Goal: Navigation & Orientation: Find specific page/section

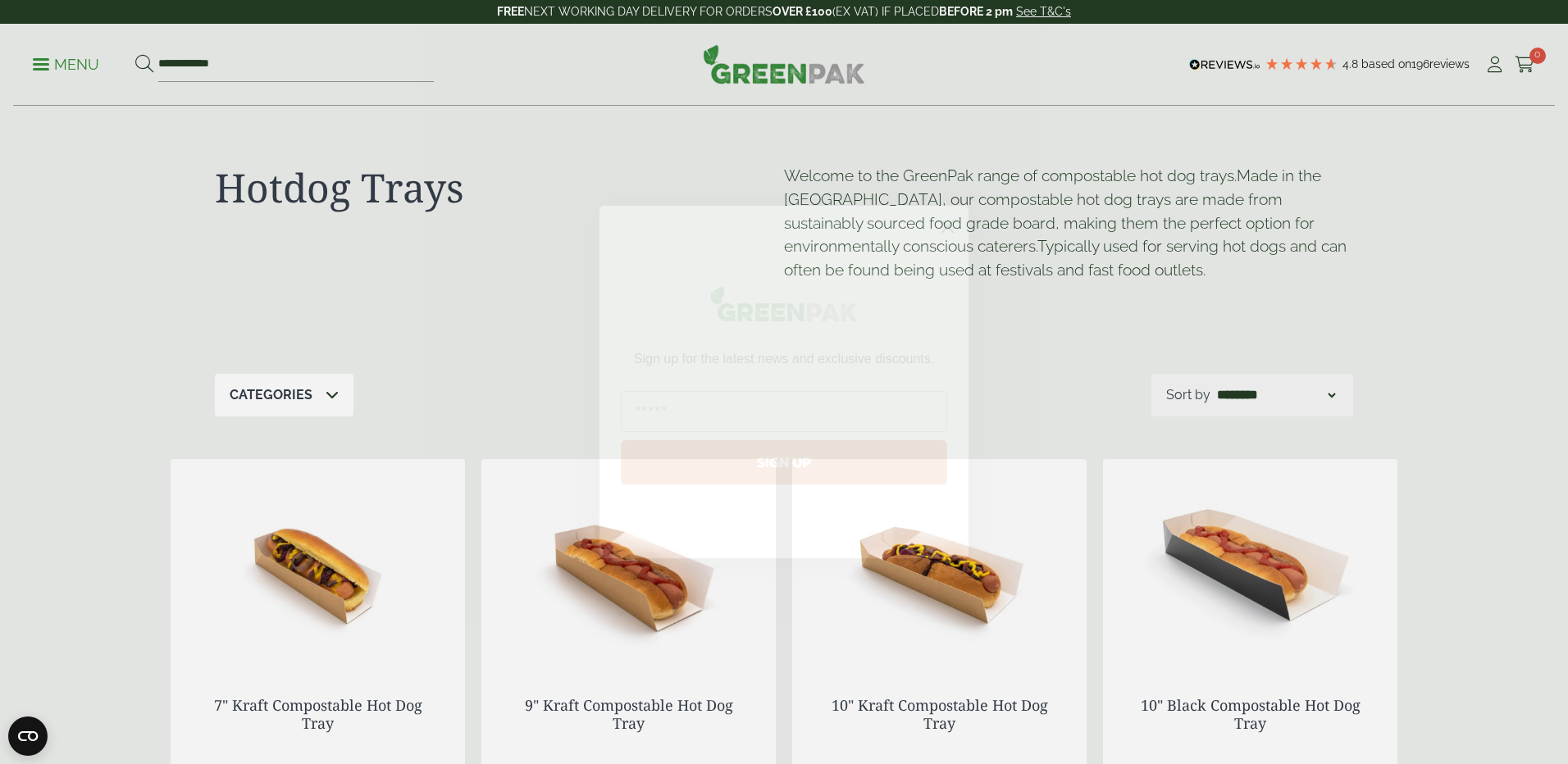
click at [944, 227] on circle "Close dialog" at bounding box center [948, 226] width 27 height 27
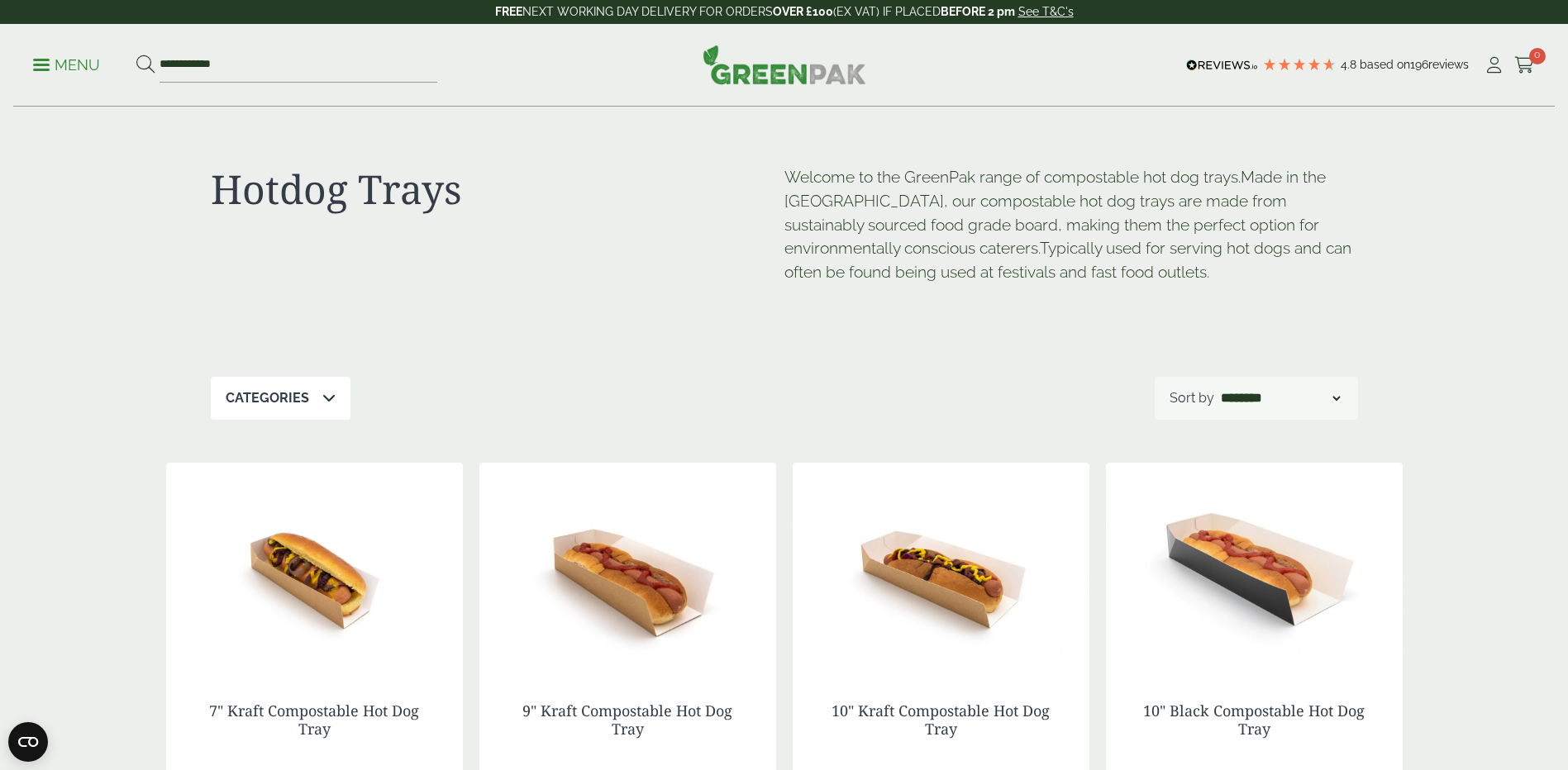
click at [52, 65] on p "Menu" at bounding box center [66, 65] width 67 height 20
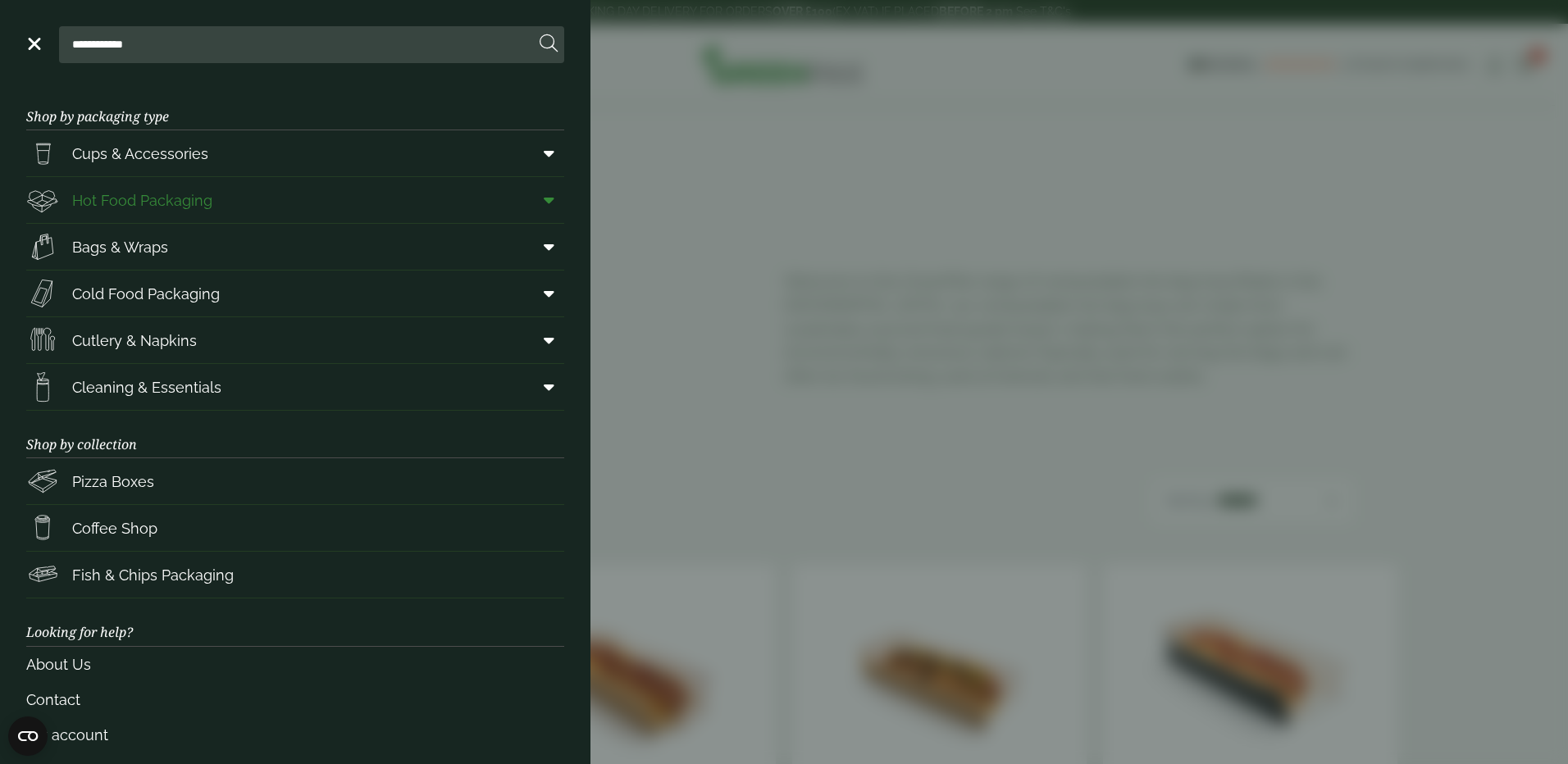
click at [110, 208] on span "Hot Food Packaging" at bounding box center [142, 200] width 141 height 22
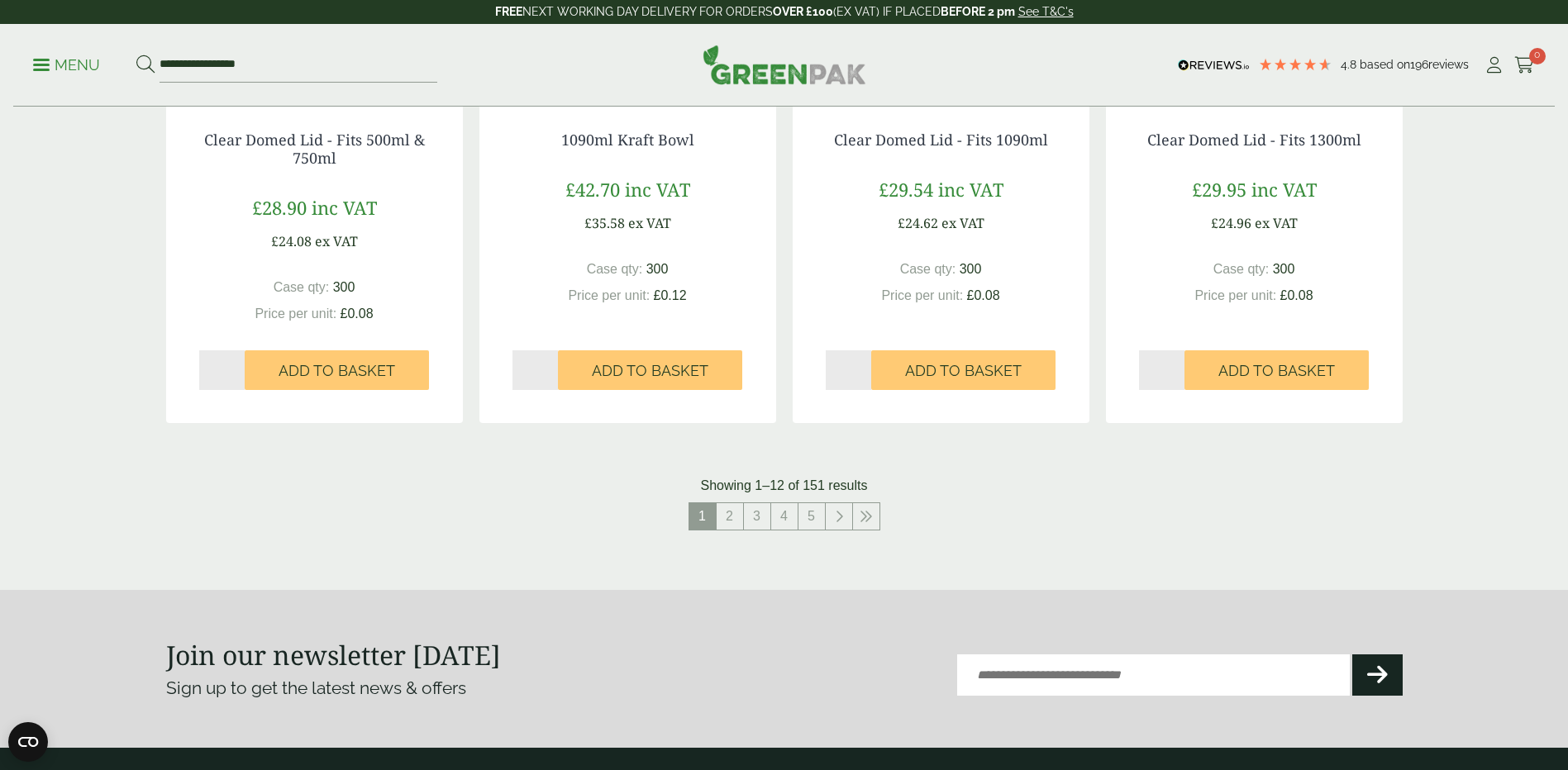
scroll to position [1901, 0]
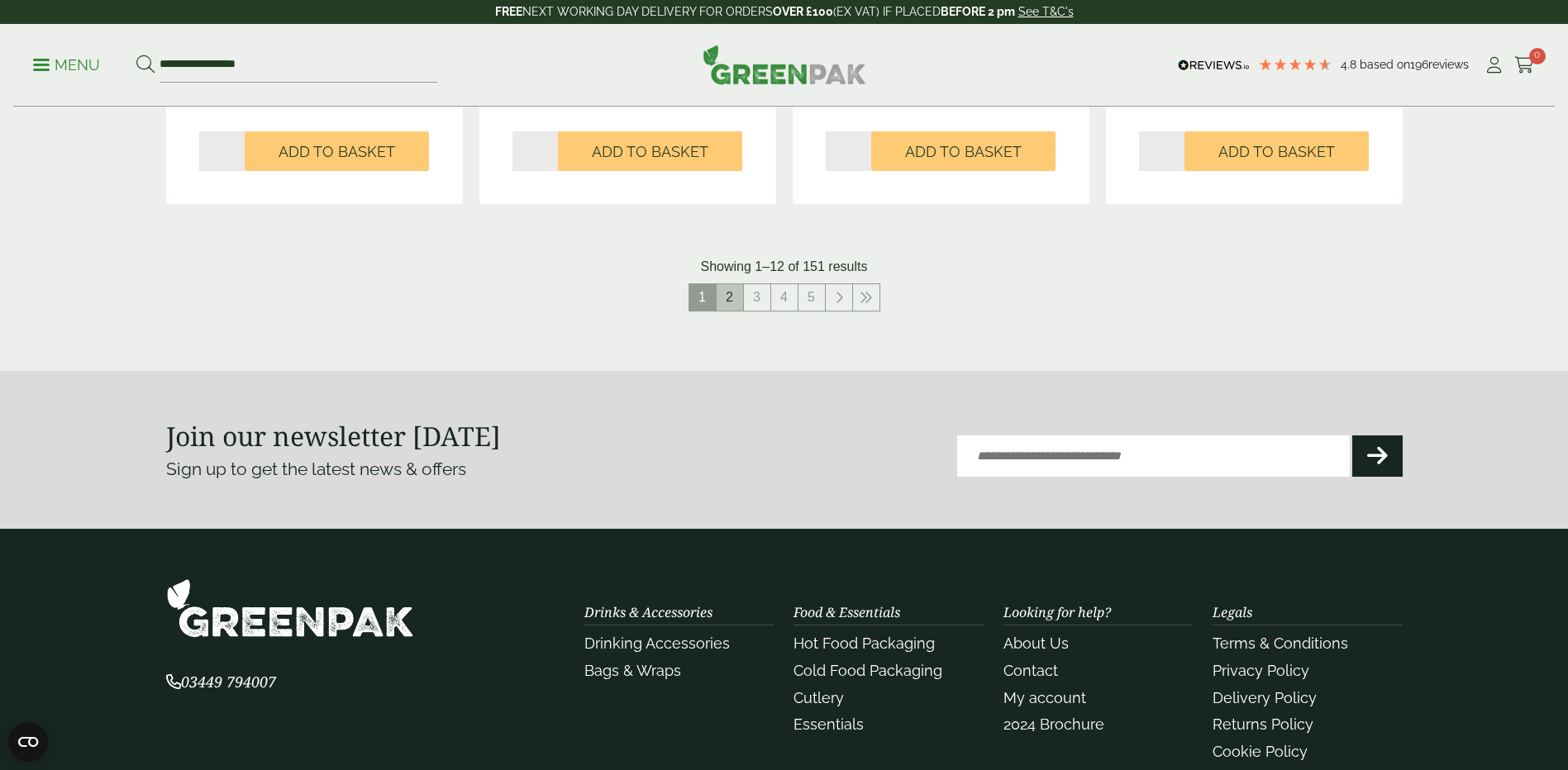
click at [735, 299] on link "2" at bounding box center [730, 297] width 27 height 27
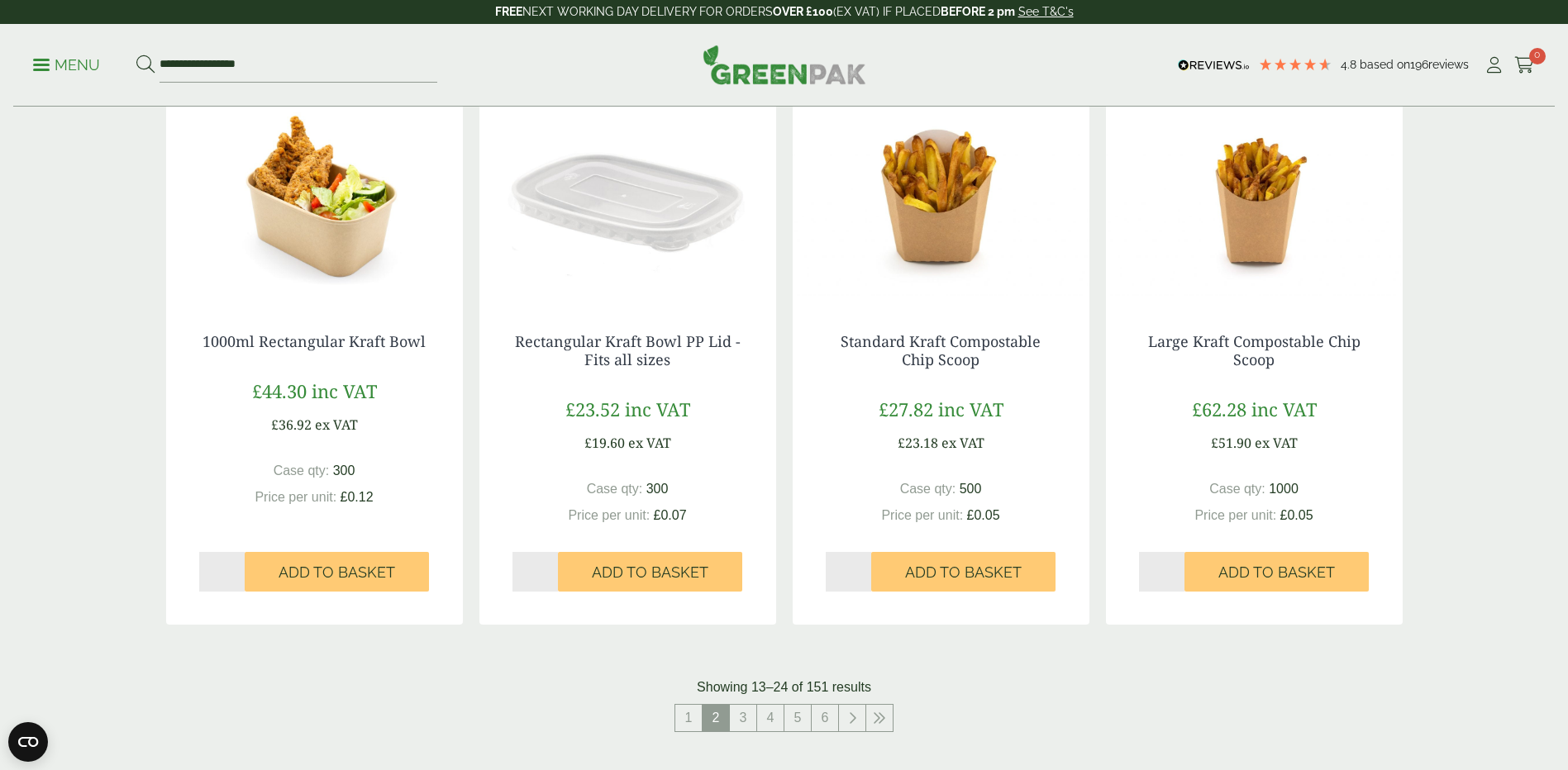
scroll to position [1653, 0]
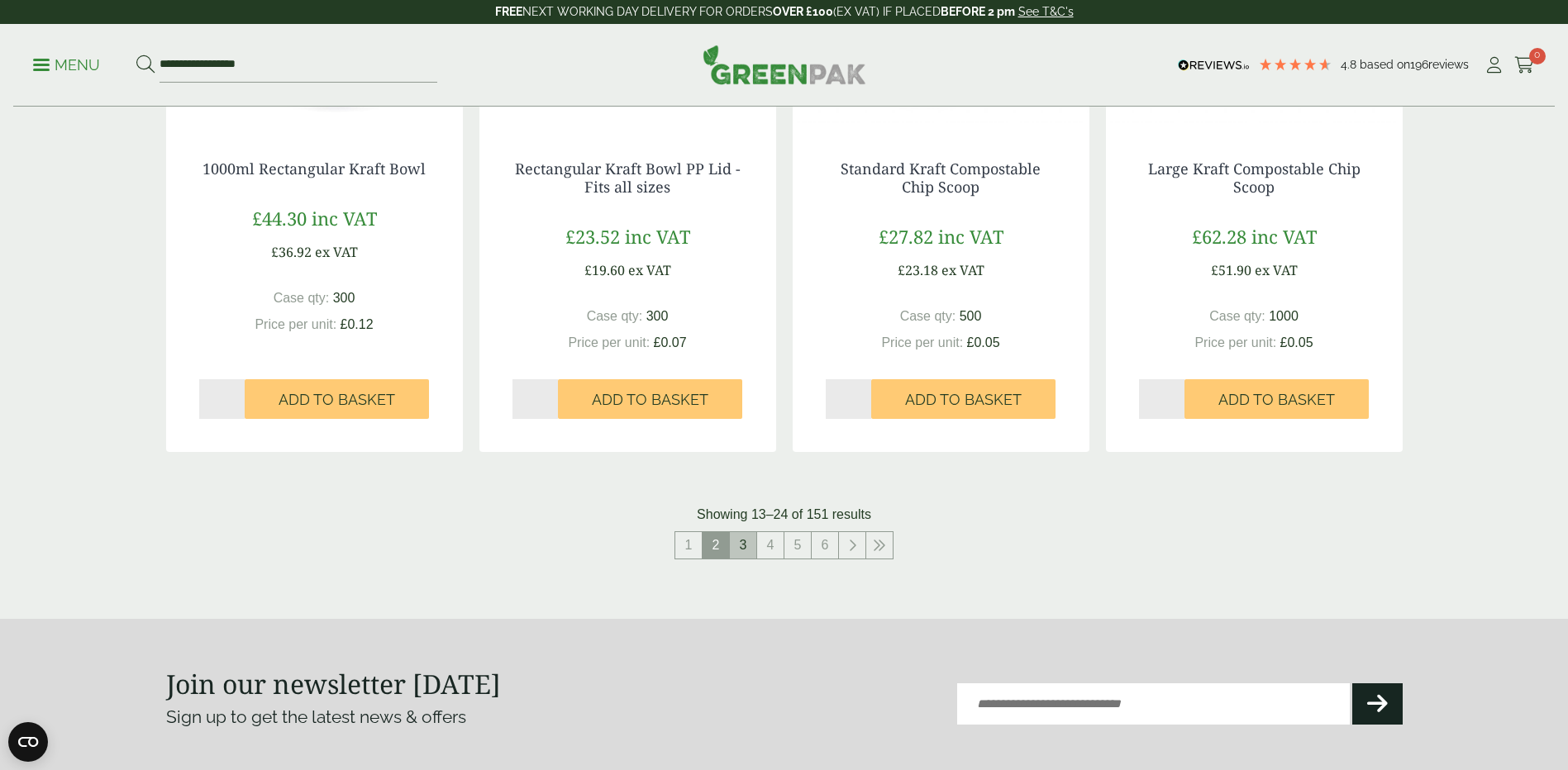
click at [739, 537] on link "3" at bounding box center [743, 545] width 27 height 27
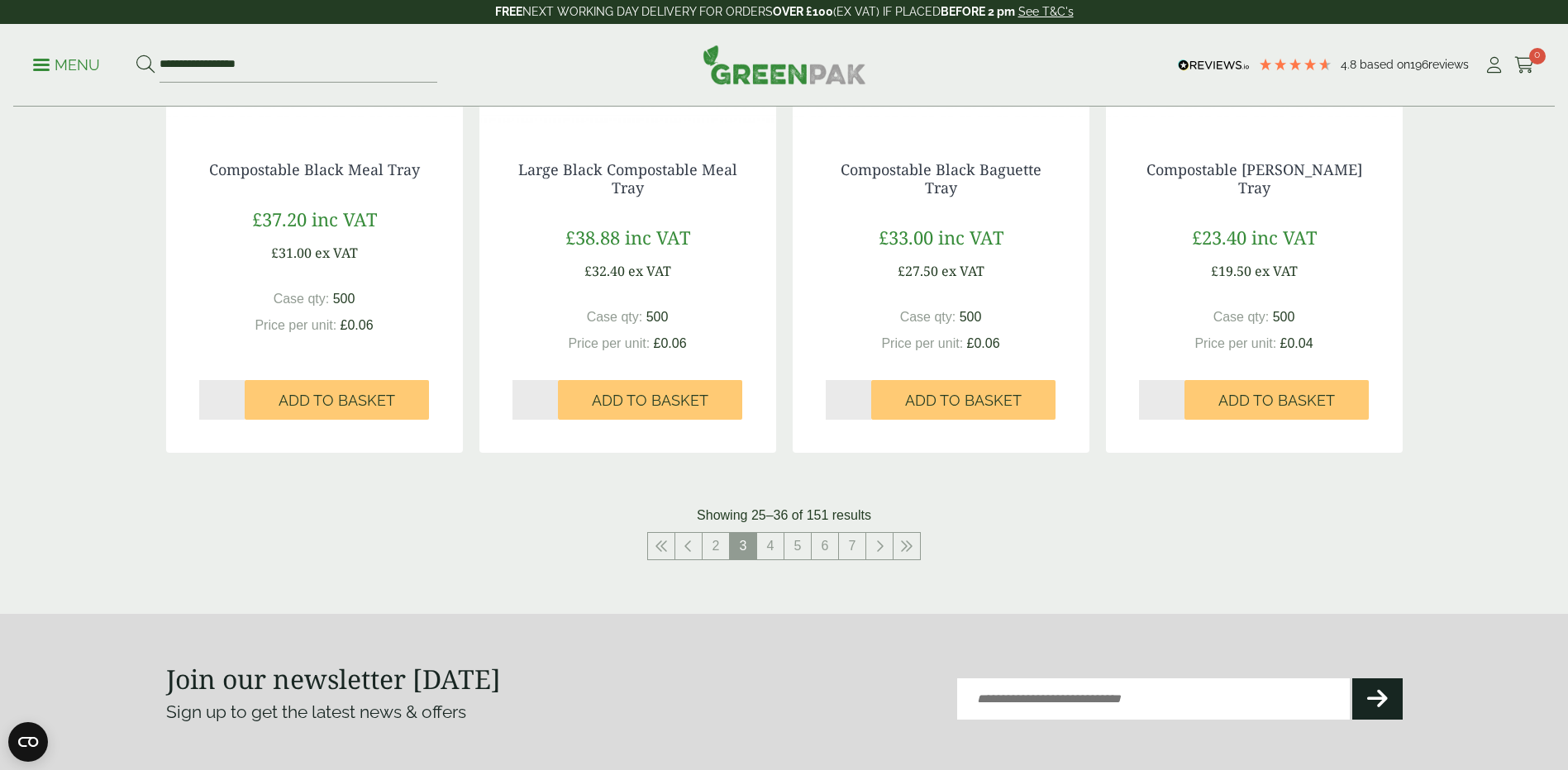
scroll to position [1653, 0]
click at [764, 556] on link "4" at bounding box center [771, 545] width 27 height 27
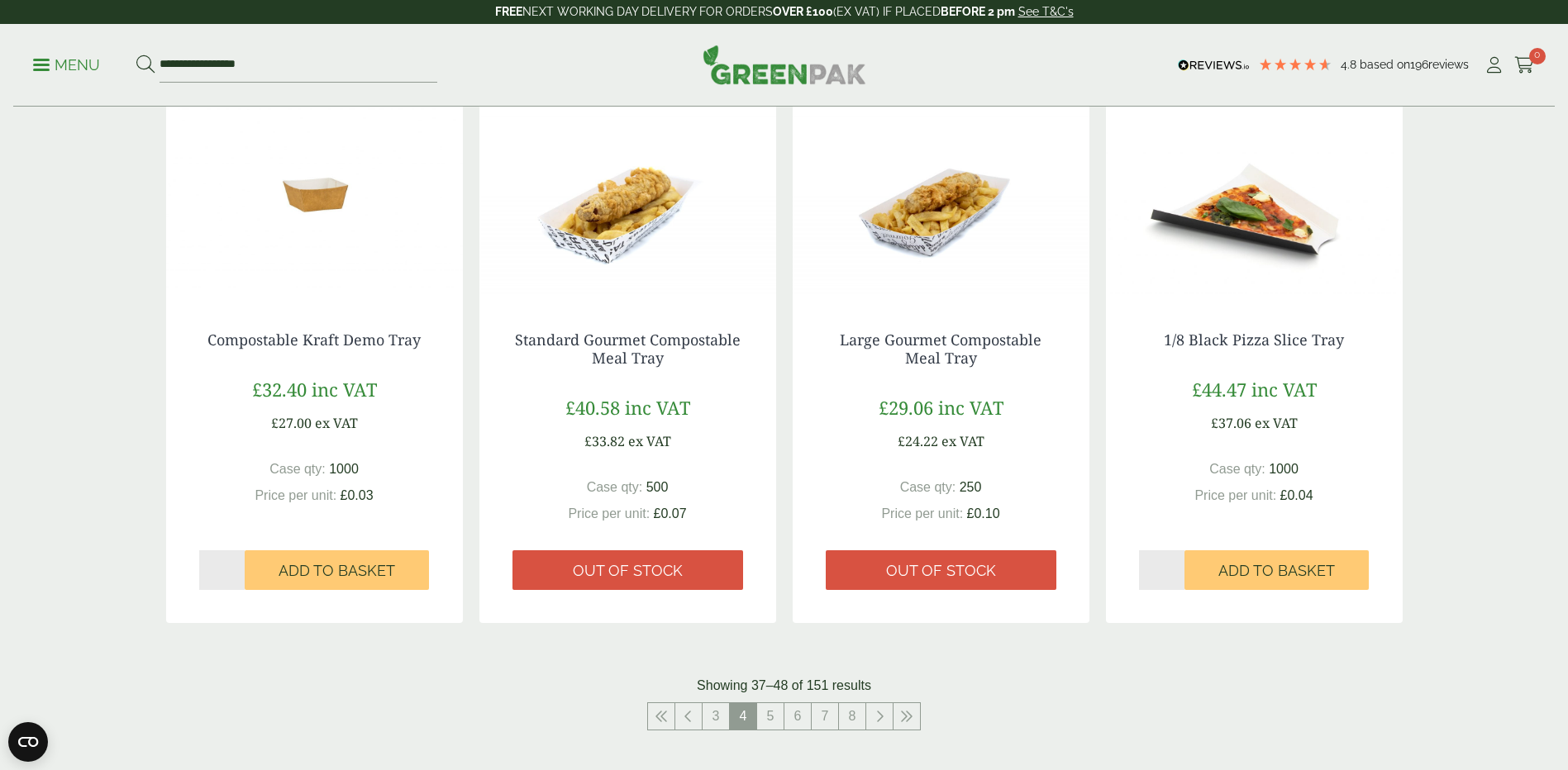
scroll to position [1983, 0]
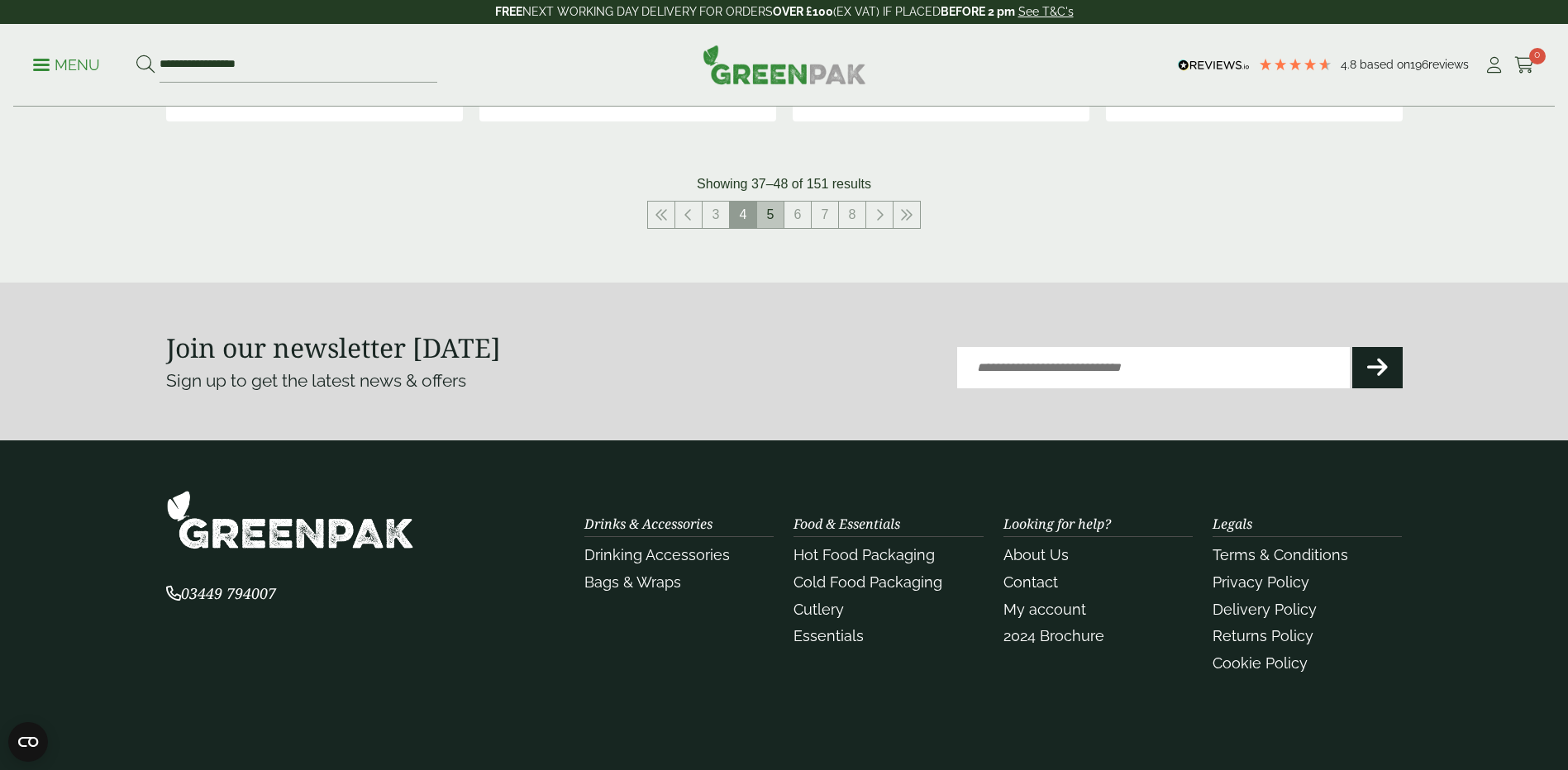
click at [772, 210] on link "5" at bounding box center [771, 215] width 27 height 27
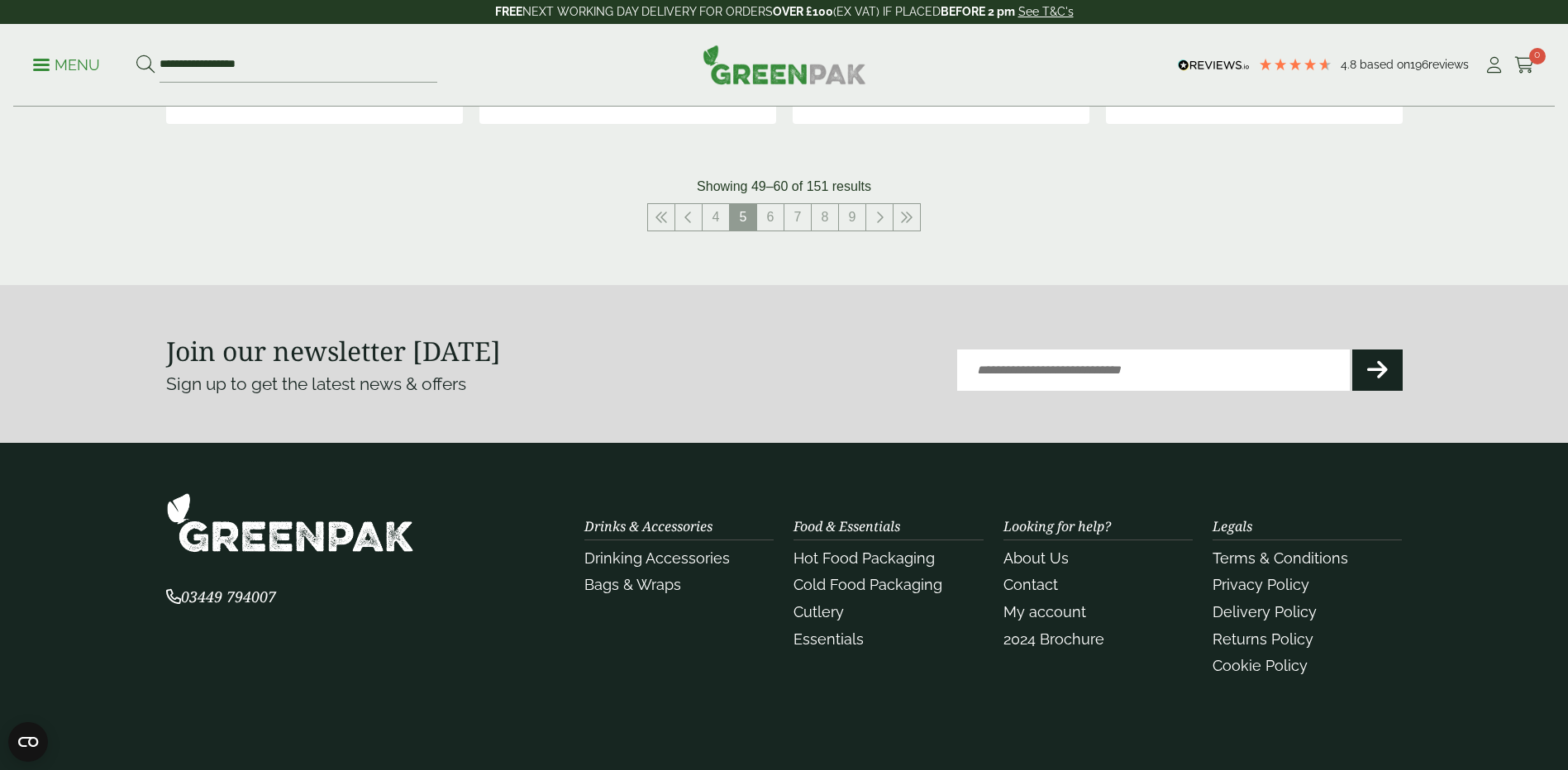
scroll to position [1818, 0]
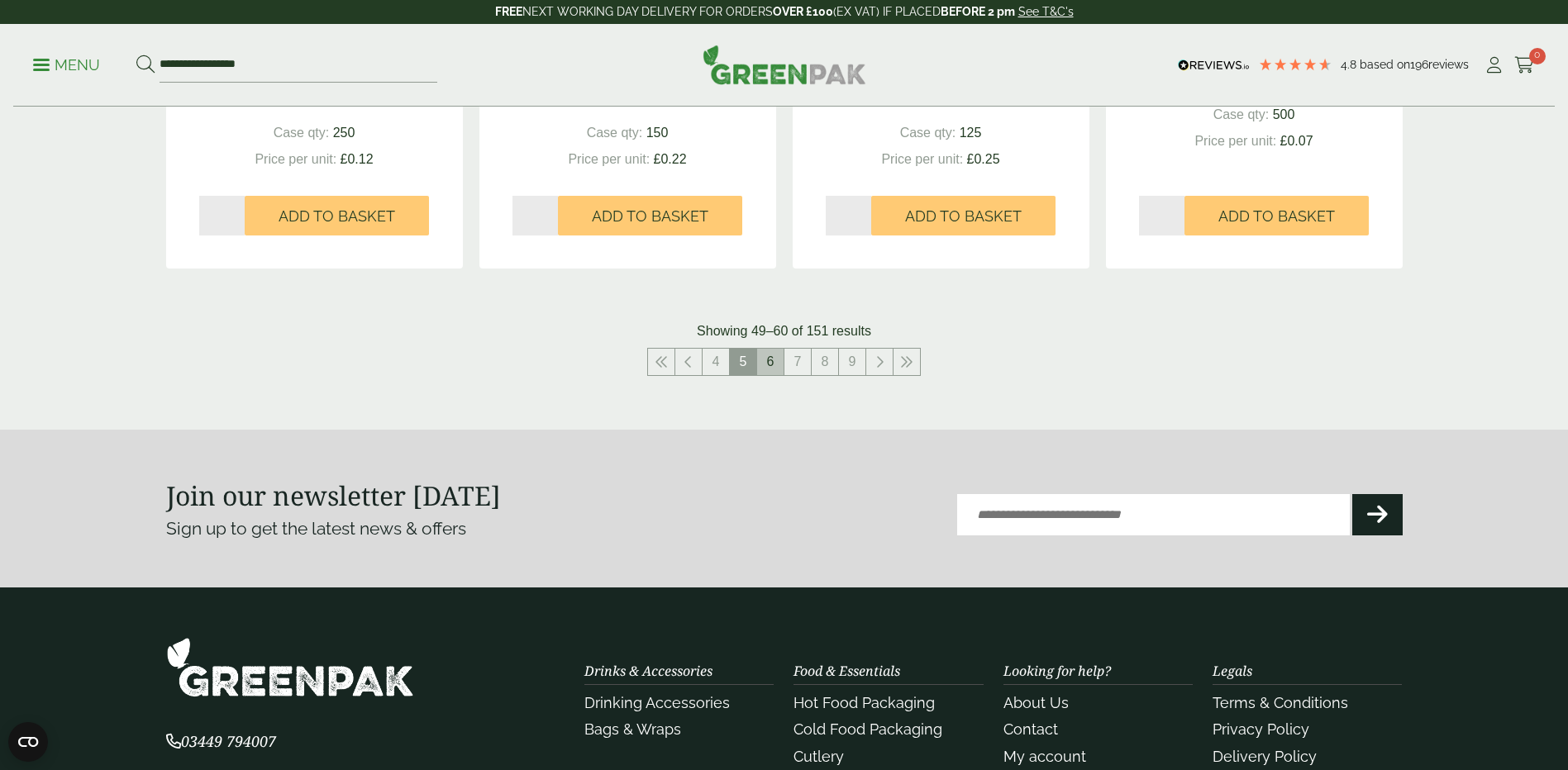
click at [770, 358] on link "6" at bounding box center [771, 362] width 27 height 27
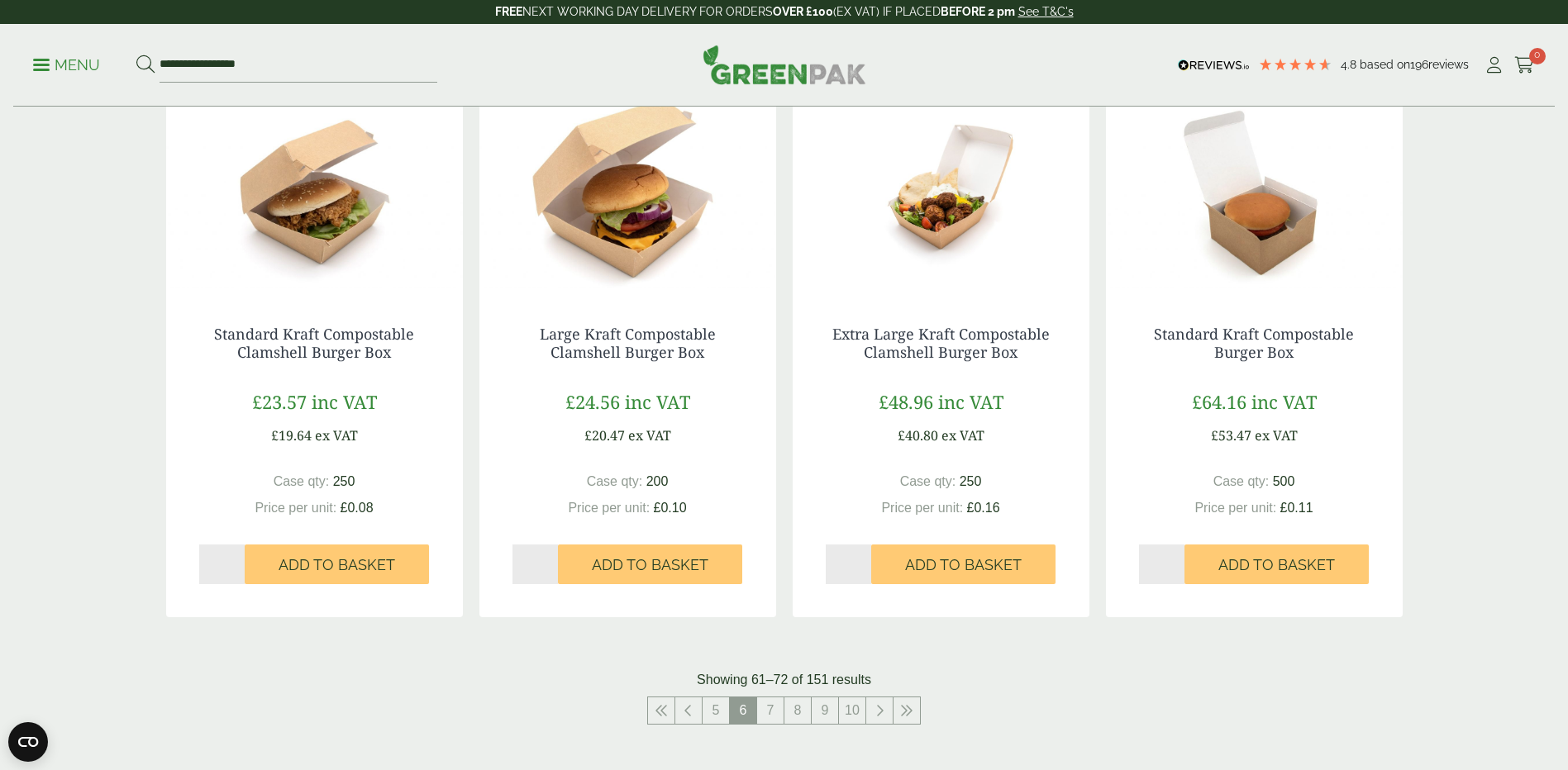
scroll to position [1901, 0]
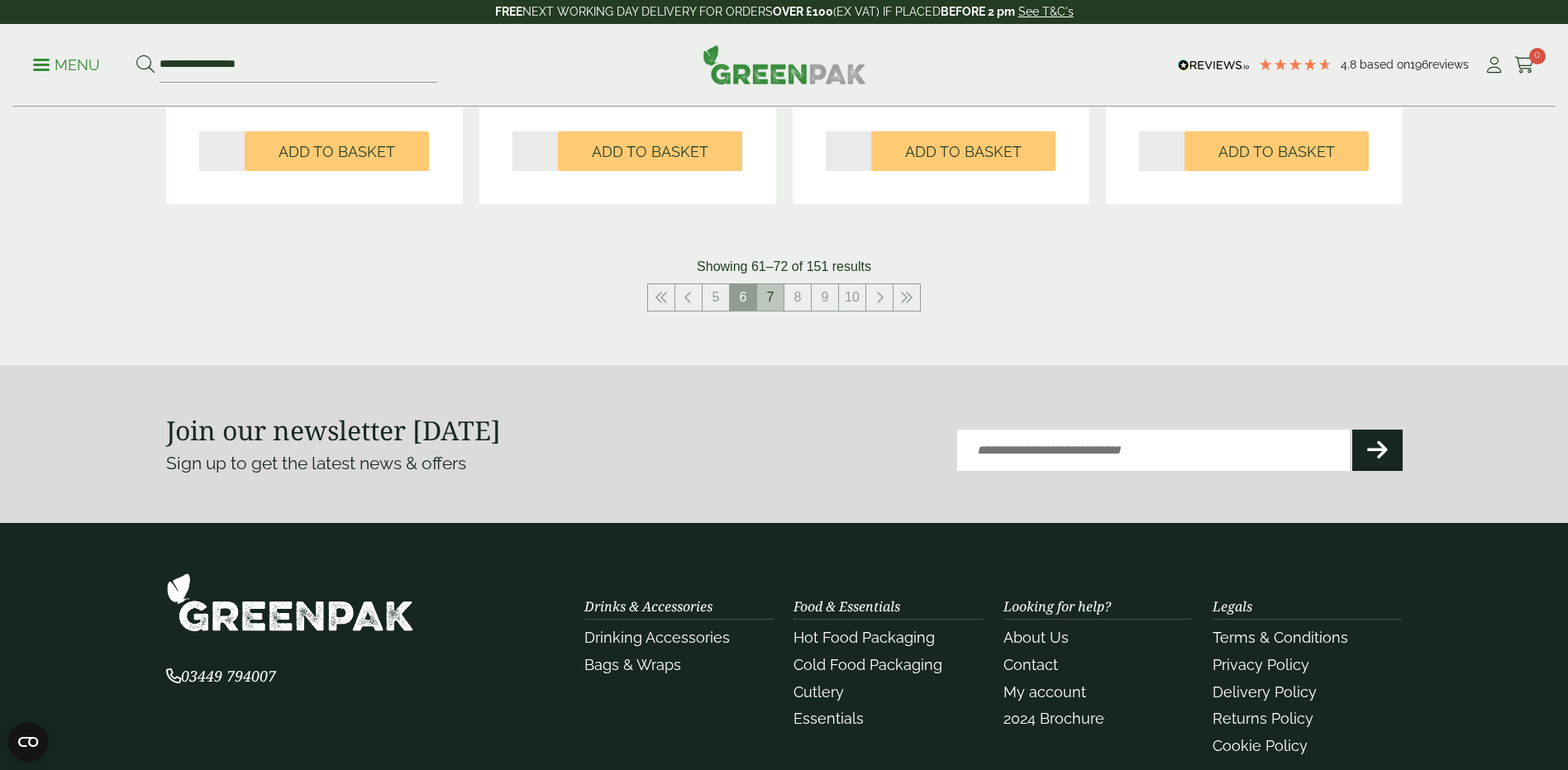
click at [780, 300] on link "7" at bounding box center [771, 297] width 27 height 27
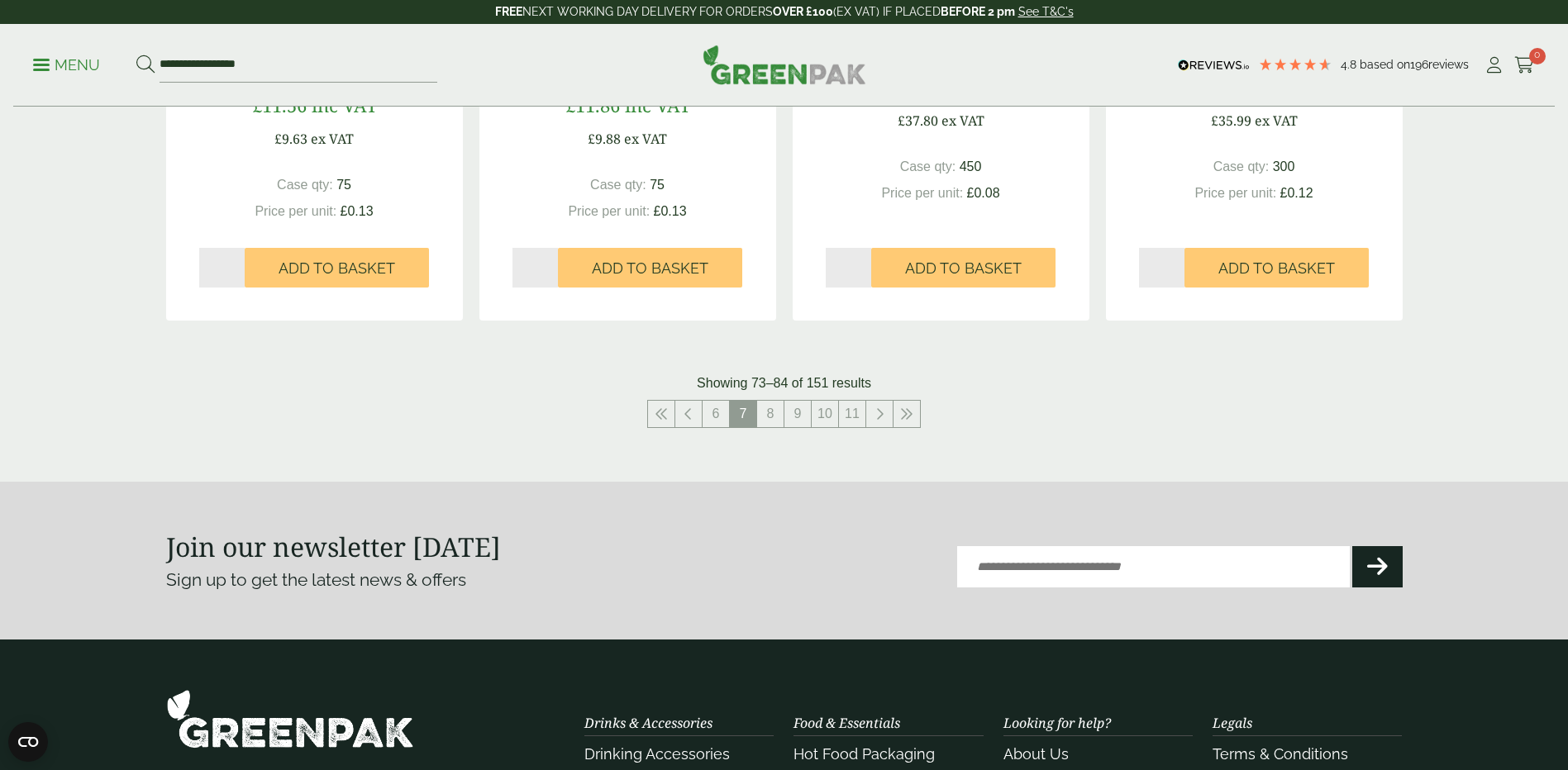
scroll to position [1983, 0]
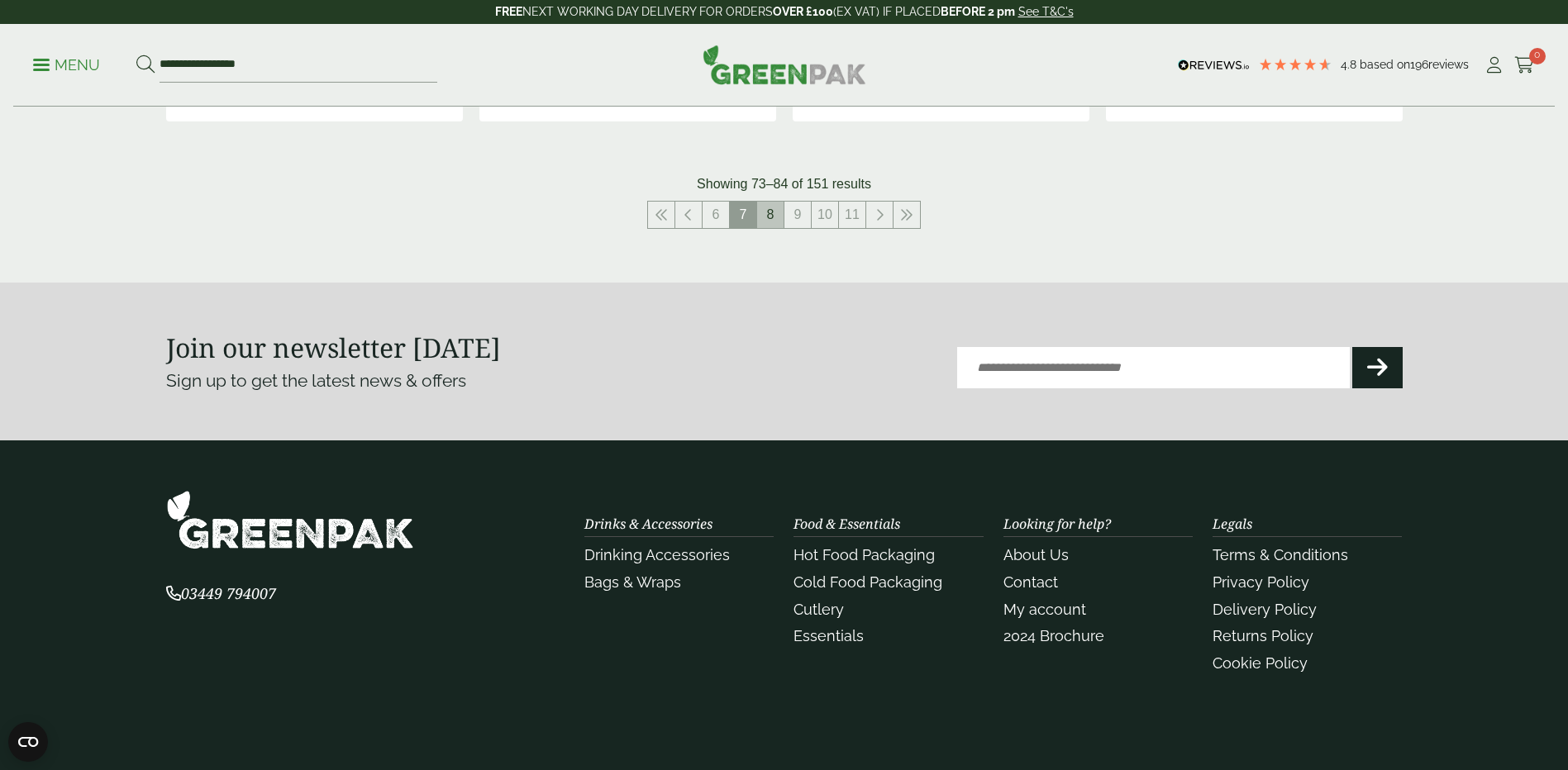
click at [779, 213] on link "8" at bounding box center [771, 215] width 27 height 27
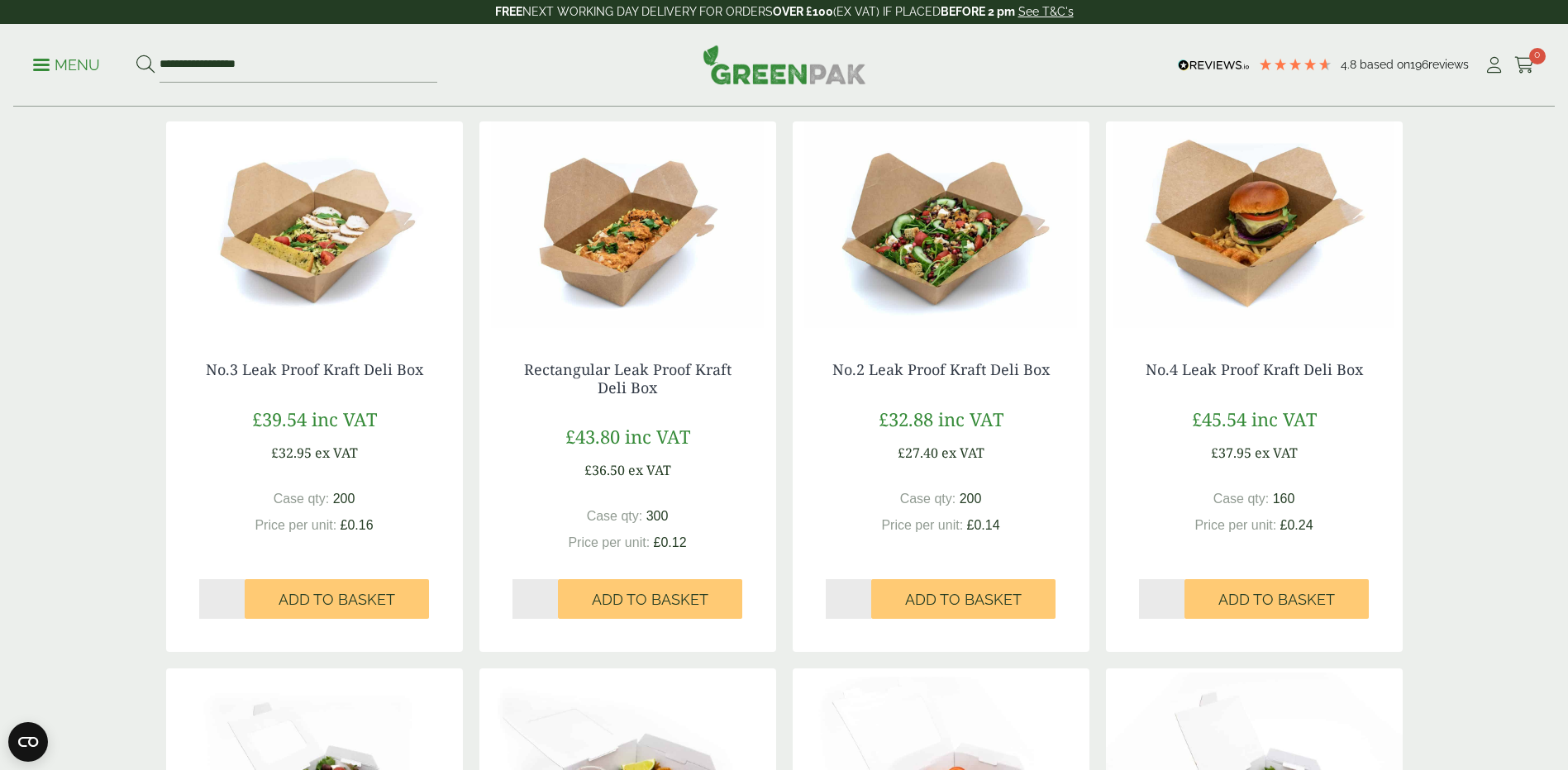
scroll to position [331, 0]
